Goal: Information Seeking & Learning: Understand process/instructions

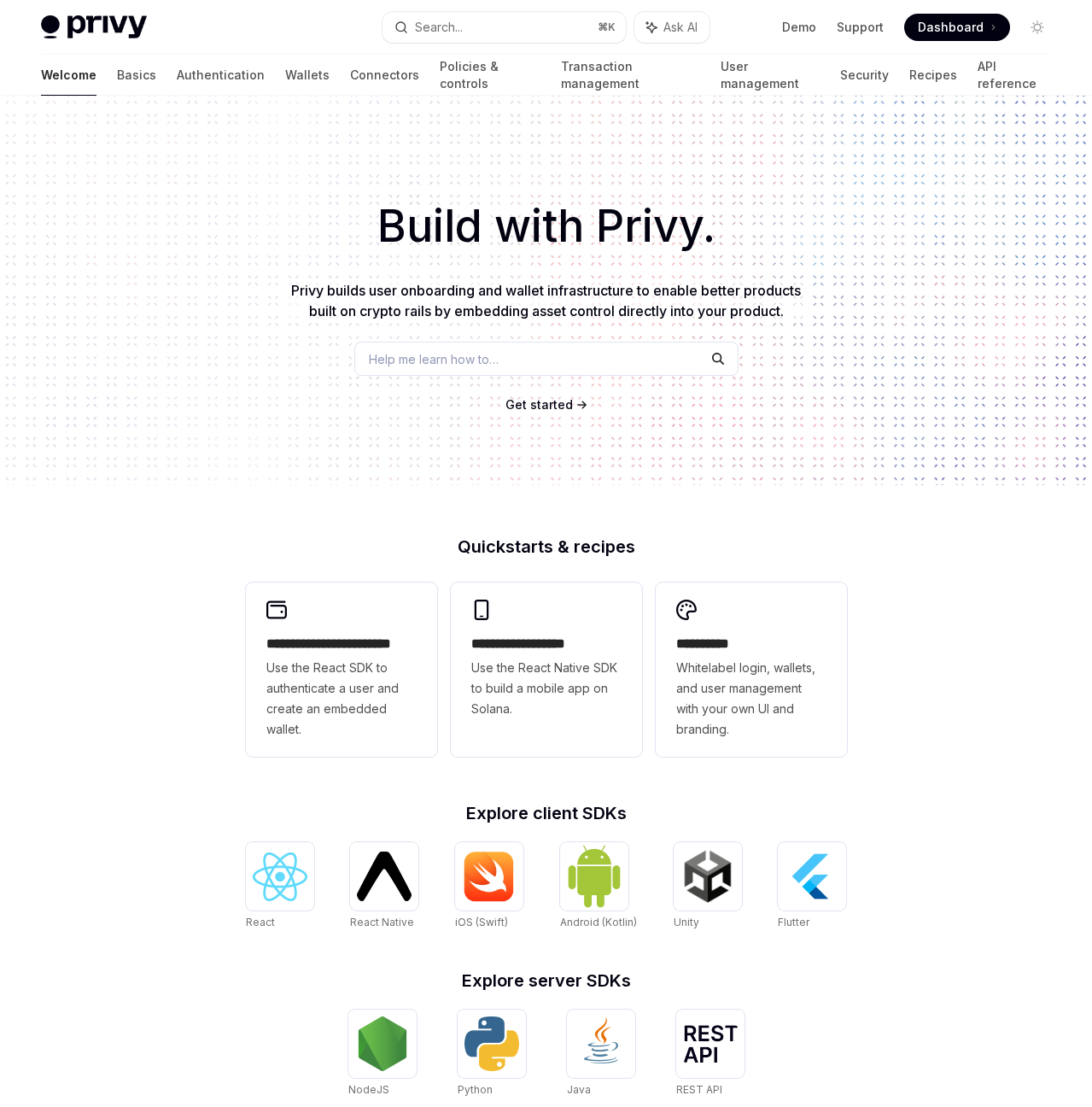
click at [474, 350] on span "Help me learn how to…" at bounding box center [433, 358] width 130 height 18
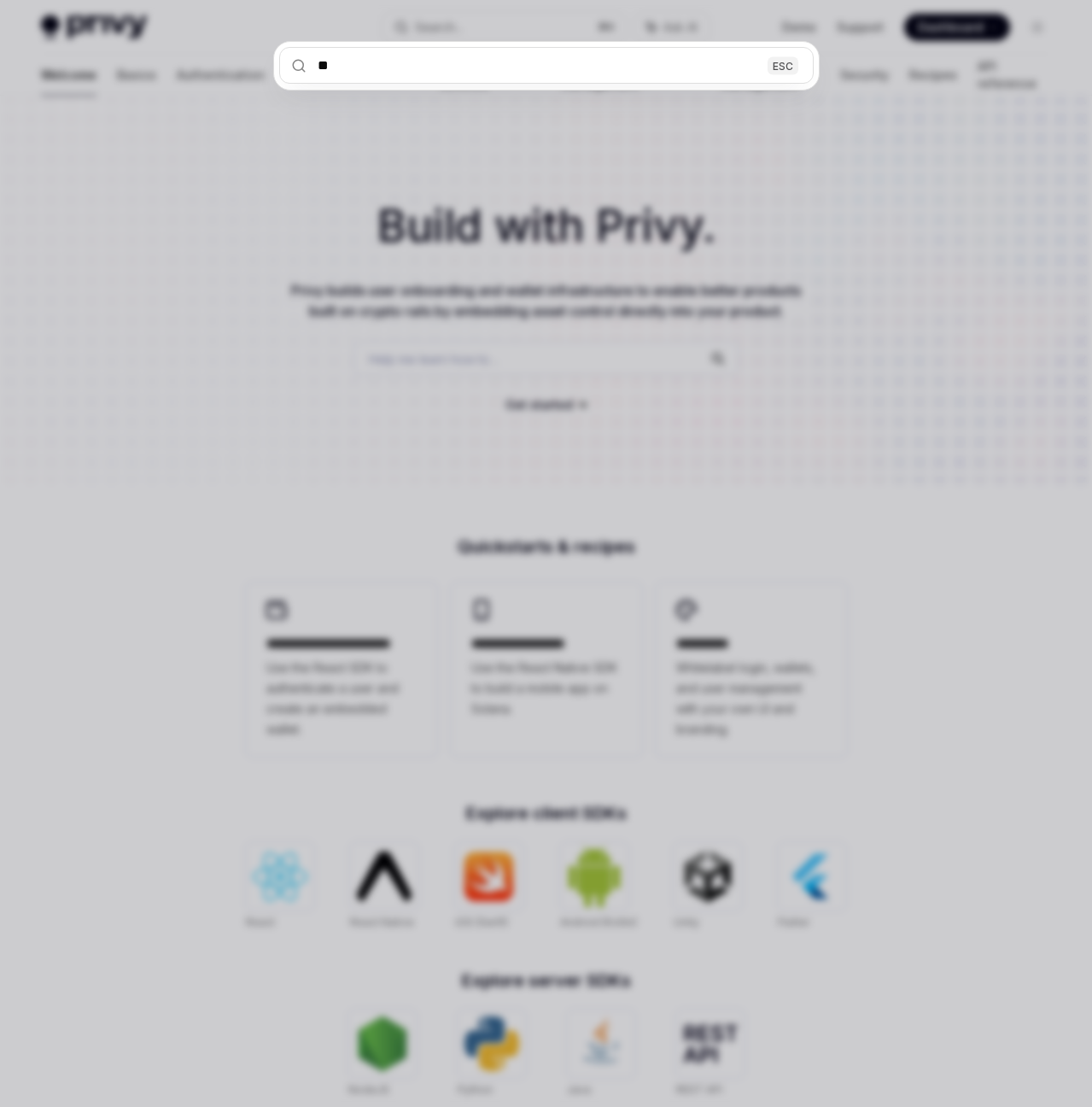
type input "***"
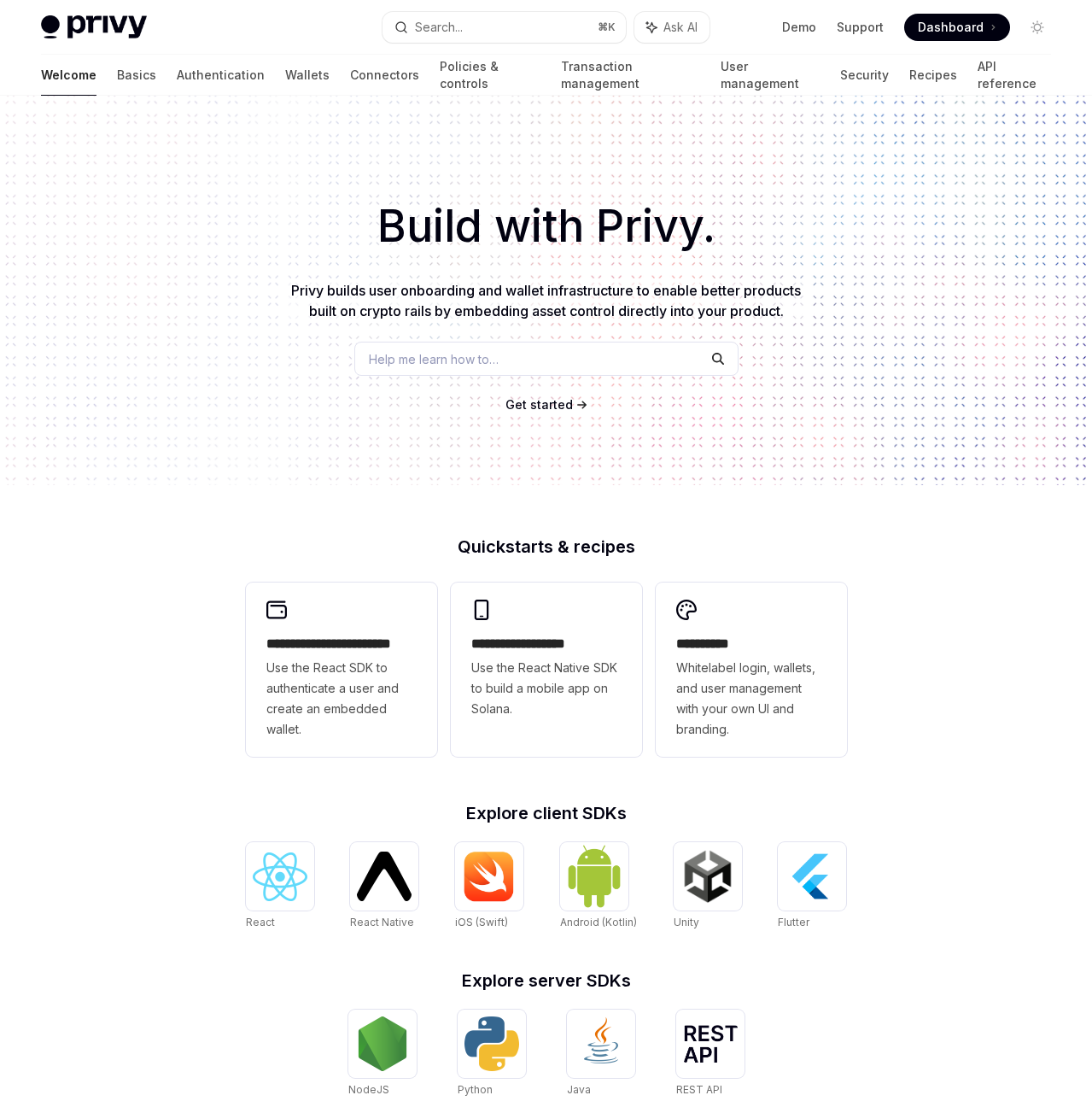
type textarea "*"
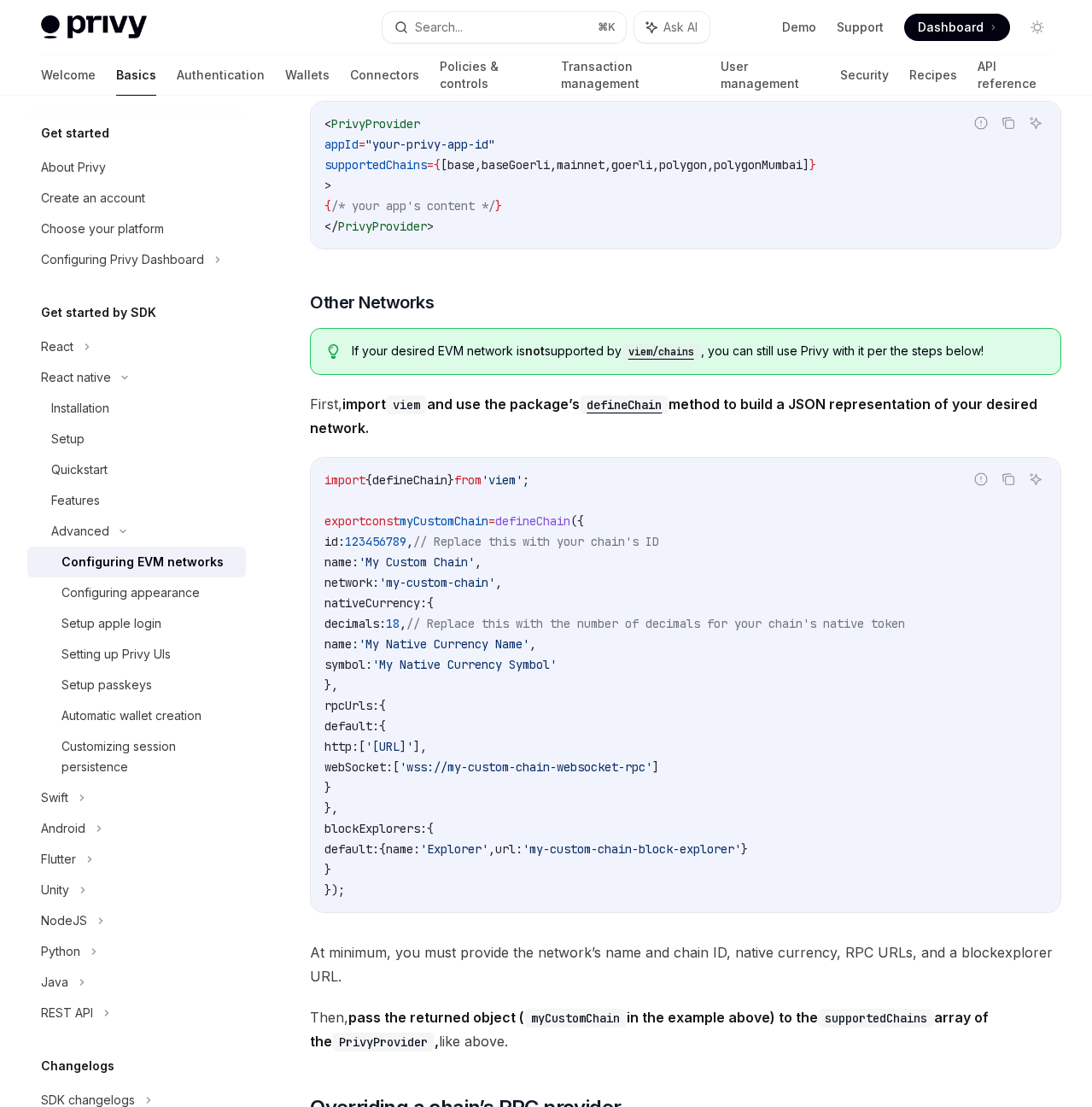
scroll to position [857, 0]
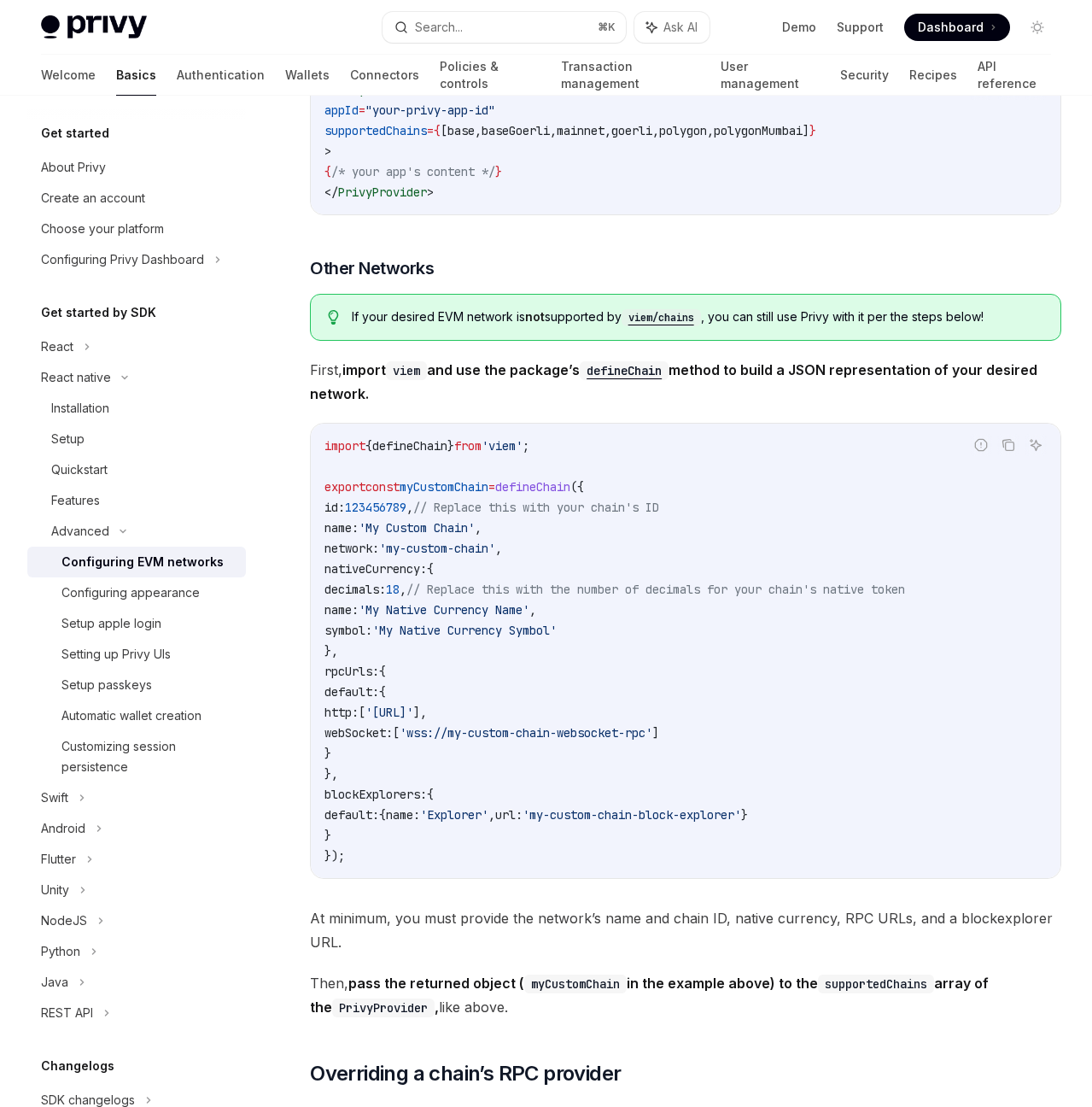
click at [414, 720] on span "'[URL]'" at bounding box center [389, 712] width 48 height 15
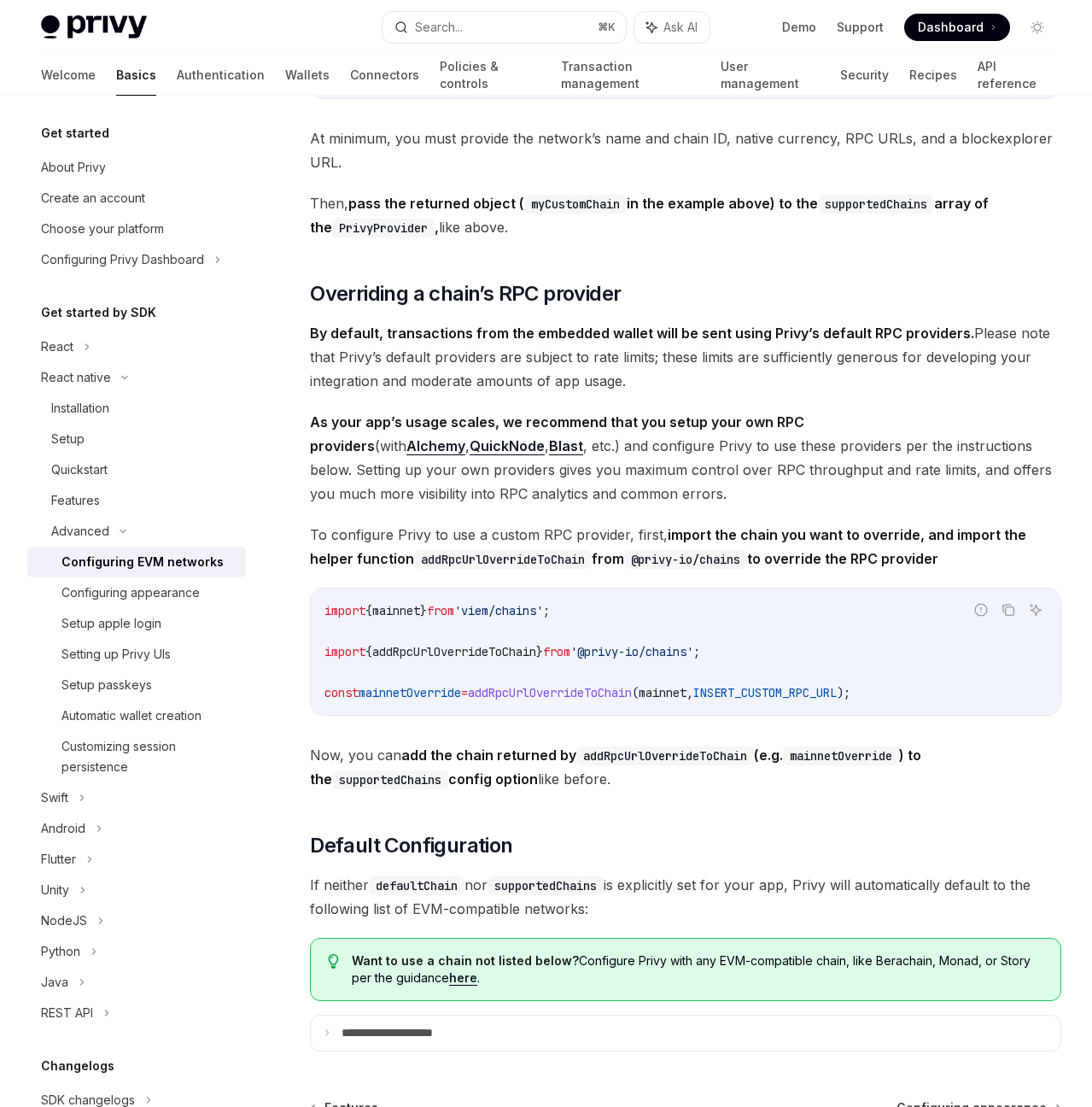
scroll to position [1662, 0]
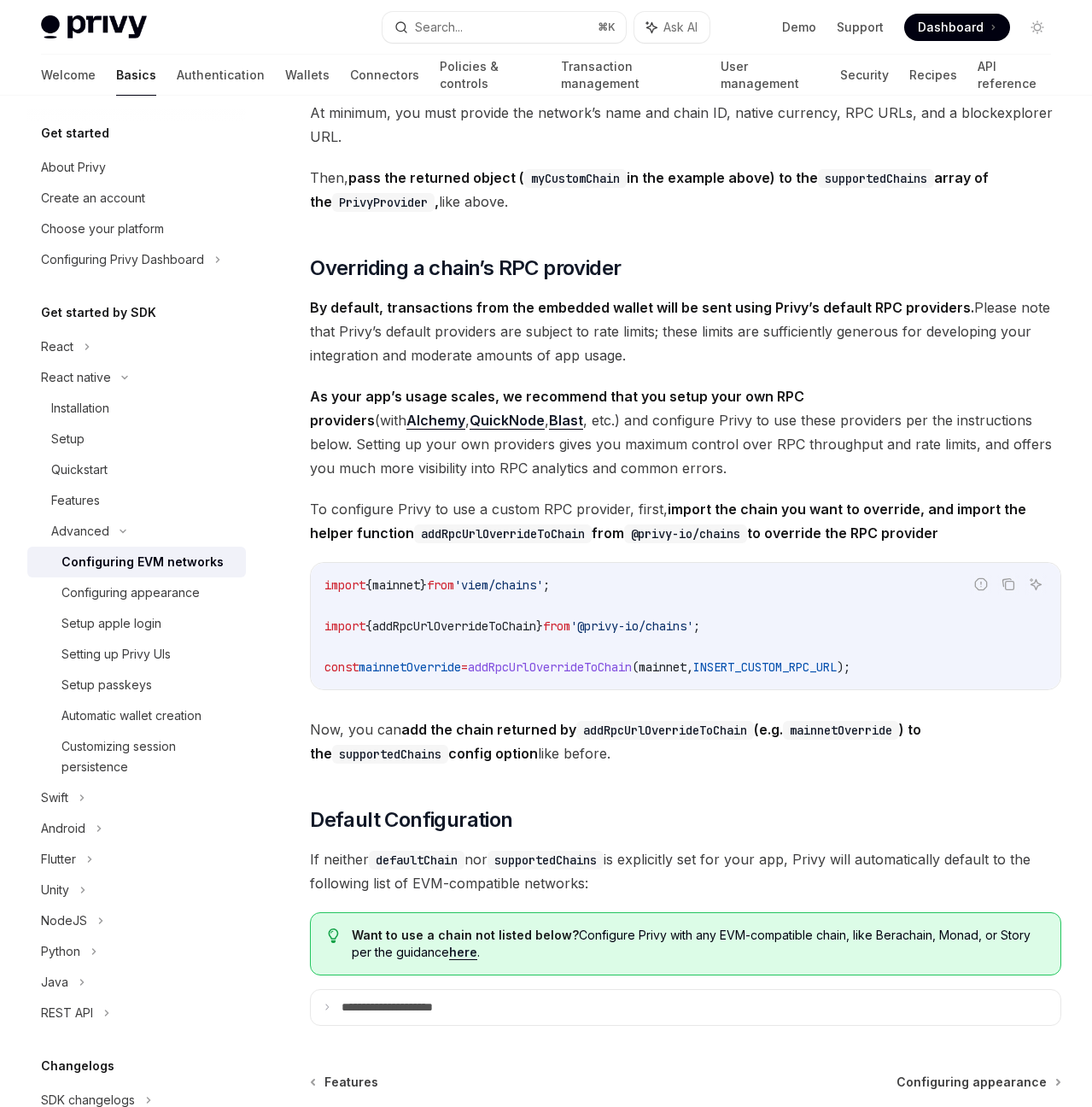
click at [458, 632] on span "addRpcUrlOverrideToChain" at bounding box center [454, 626] width 164 height 15
click at [600, 671] on span "addRpcUrlOverrideToChain" at bounding box center [549, 667] width 164 height 15
click at [553, 675] on span "addRpcUrlOverrideToChain" at bounding box center [549, 667] width 164 height 15
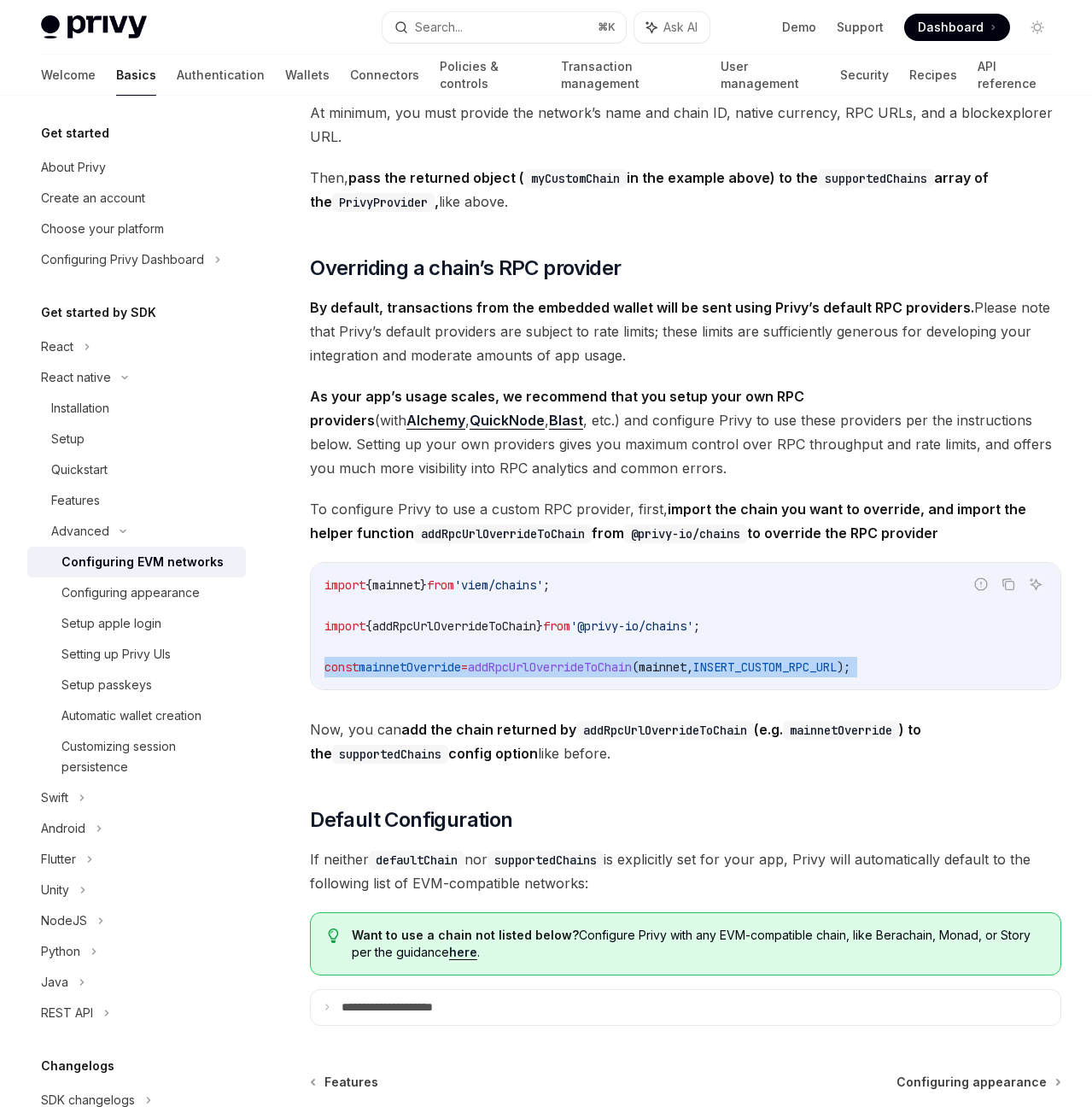
click at [553, 675] on span "addRpcUrlOverrideToChain" at bounding box center [549, 667] width 164 height 15
copy div "const mainnetOverride = addRpcUrlOverrideToChain ( mainnet , INSERT_CUSTOM_RPC_…"
